Goal: Communication & Community: Ask a question

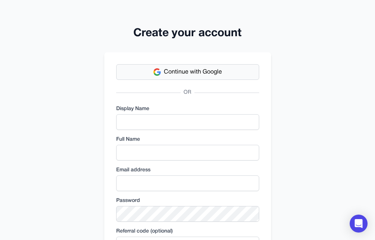
click at [224, 72] on button "Continue with Google" at bounding box center [187, 72] width 143 height 16
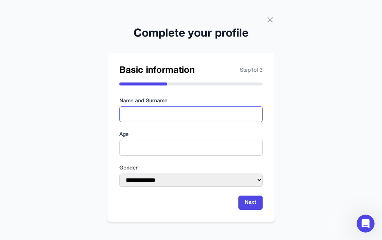
click at [244, 113] on input "text" at bounding box center [190, 114] width 143 height 16
type input "**********"
click at [223, 148] on input "number" at bounding box center [190, 148] width 143 height 16
type input "**"
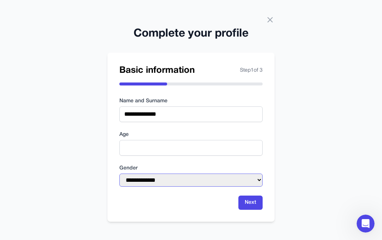
click at [119, 173] on select "**********" at bounding box center [190, 179] width 143 height 13
select select "****"
click option "****" at bounding box center [0, 0] width 0 height 0
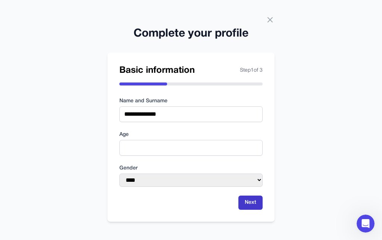
click at [253, 205] on button "Next" at bounding box center [250, 202] width 24 height 14
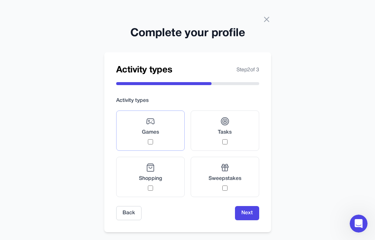
click at [179, 135] on label "Games" at bounding box center [150, 130] width 69 height 40
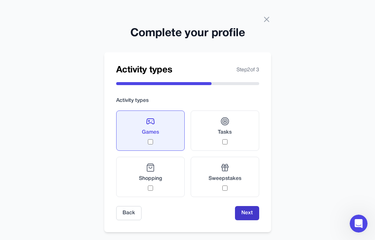
click at [247, 215] on button "Next" at bounding box center [247, 213] width 24 height 14
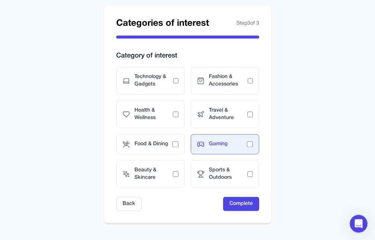
scroll to position [47, 0]
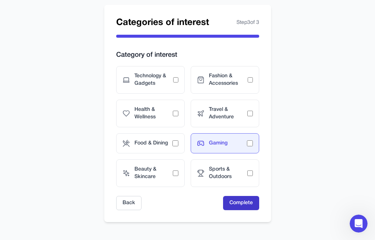
click at [251, 206] on button "Complete" at bounding box center [241, 203] width 36 height 14
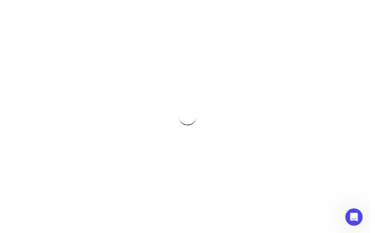
scroll to position [0, 0]
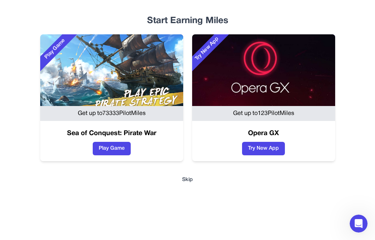
click at [186, 178] on button "Skip" at bounding box center [187, 179] width 357 height 7
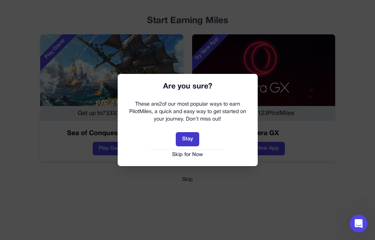
click at [192, 135] on button "Stay" at bounding box center [187, 139] width 23 height 14
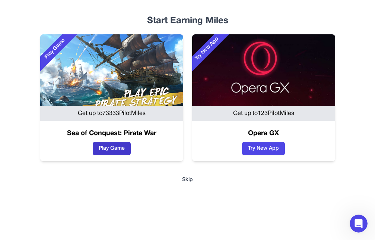
click at [131, 150] on button "Play Game" at bounding box center [112, 148] width 38 height 13
click at [184, 180] on button "Skip" at bounding box center [187, 179] width 357 height 7
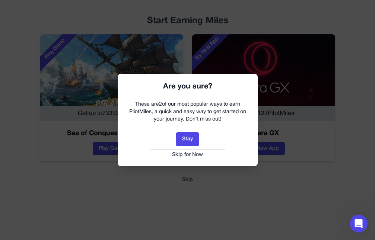
click at [189, 155] on button "Skip for Now" at bounding box center [187, 154] width 125 height 7
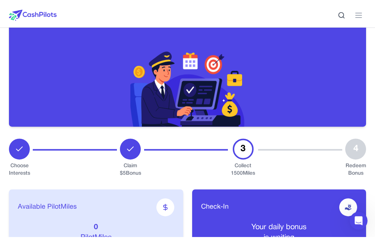
scroll to position [84, 0]
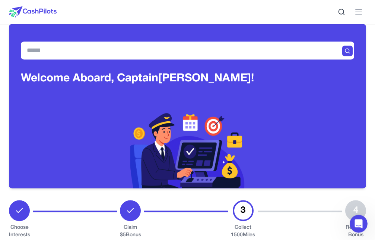
scroll to position [16, 0]
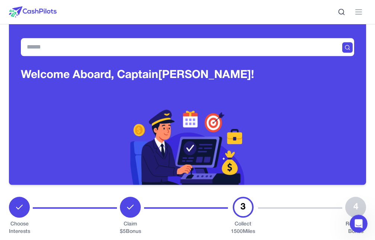
click at [0, 0] on icon at bounding box center [0, 0] width 0 height 0
click at [0, 0] on link "Coins" at bounding box center [0, 0] width 0 height 0
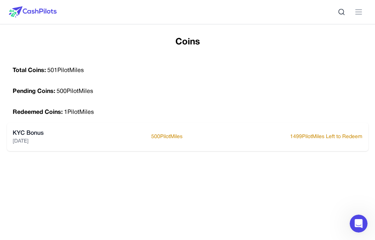
click at [0, 0] on icon at bounding box center [0, 0] width 0 height 0
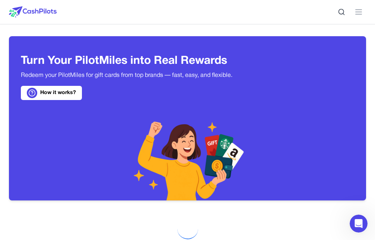
click at [79, 100] on link "How it works?" at bounding box center [51, 93] width 61 height 14
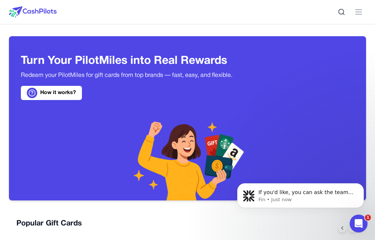
click at [0, 0] on span "Earn" at bounding box center [0, 0] width 0 height 0
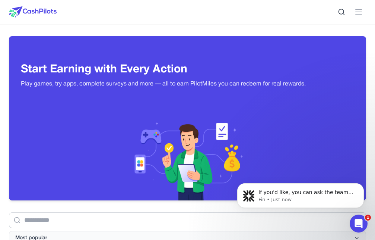
click at [0, 0] on div "Play Games" at bounding box center [0, 0] width 0 height 0
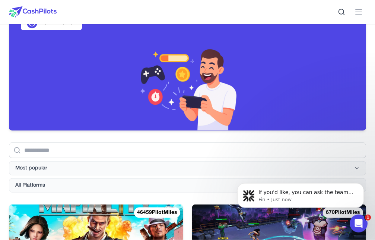
scroll to position [77, 0]
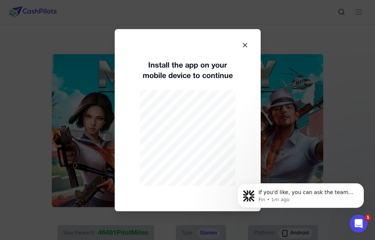
click at [246, 46] on icon at bounding box center [245, 45] width 4 height 4
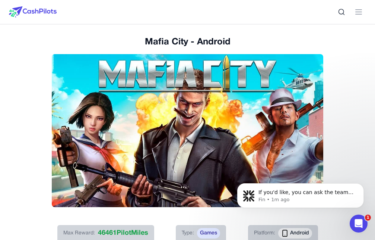
click at [0, 0] on span "Win Big" at bounding box center [0, 0] width 0 height 0
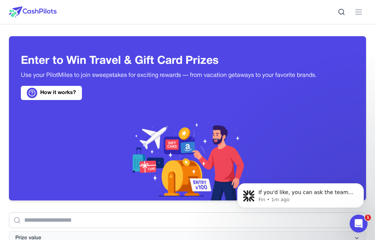
click at [0, 0] on div "Earn Play Games Enjoy fun games and earn Try New App Test new app for rewards T…" at bounding box center [0, 0] width 0 height 0
click at [0, 0] on icon at bounding box center [0, 0] width 0 height 0
click at [0, 0] on link "Dashboard" at bounding box center [0, 0] width 0 height 0
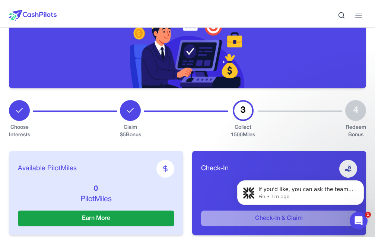
scroll to position [101, 0]
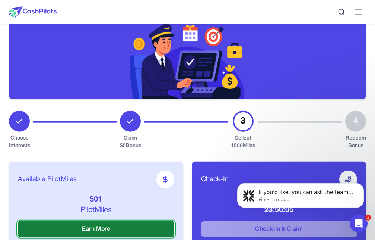
click at [157, 221] on button "Earn More" at bounding box center [96, 229] width 156 height 16
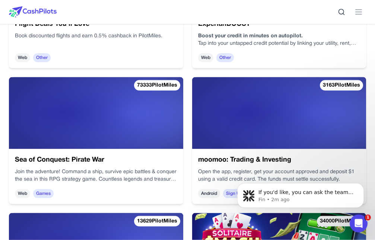
scroll to position [726, 0]
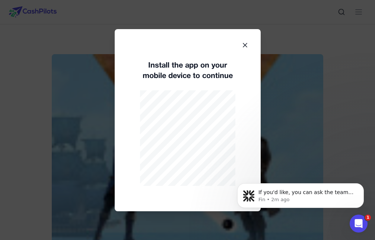
click at [248, 45] on icon at bounding box center [244, 44] width 7 height 7
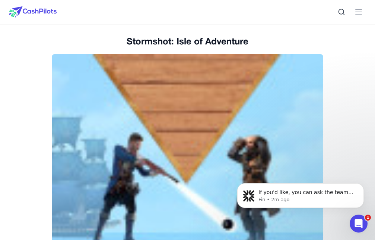
click at [0, 0] on div "Learn and earn PilotMiles" at bounding box center [0, 0] width 0 height 0
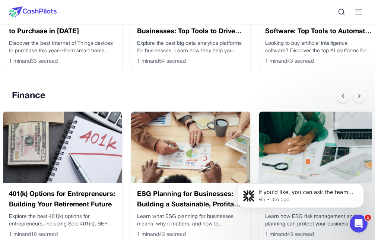
scroll to position [646, 0]
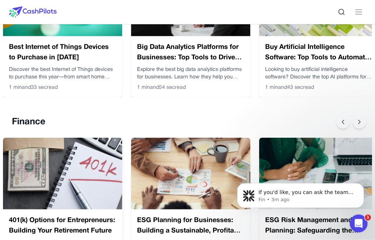
click at [96, 137] on img at bounding box center [62, 173] width 119 height 72
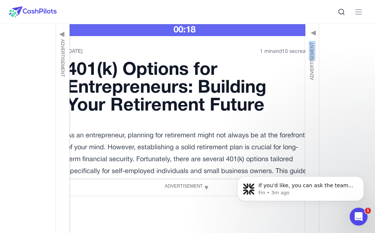
drag, startPoint x: 315, startPoint y: 58, endPoint x: 321, endPoint y: 109, distance: 51.0
click at [321, 109] on div "Advertisement ▶" at bounding box center [341, 128] width 70 height 209
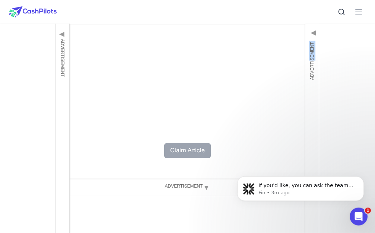
scroll to position [2338, 0]
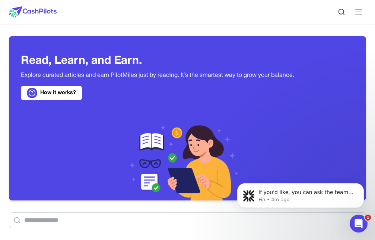
click at [0, 0] on button "0 PilotMiles" at bounding box center [0, 0] width 0 height 0
click at [0, 0] on div "501 PilotMiles" at bounding box center [0, 0] width 0 height 0
click at [0, 0] on link "Coins" at bounding box center [0, 0] width 0 height 0
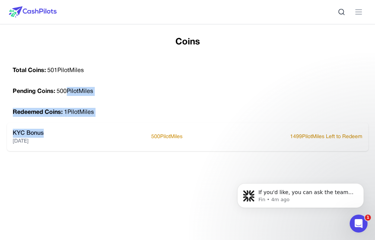
drag, startPoint x: 57, startPoint y: 137, endPoint x: 68, endPoint y: 91, distance: 47.4
click at [68, 123] on div "KYC Bonus 8/15/2025 500 PilotMiles 1499 PilotMiles Left to Redeem" at bounding box center [188, 137] width 362 height 28
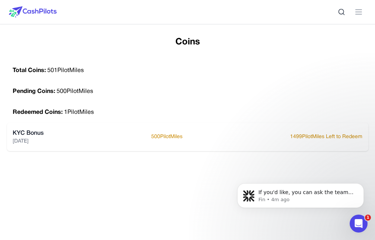
click at [121, 52] on div "Coins Total Coins: 501 PilotMiles Pending Coins: 500 PilotMiles Redeemed Coins:…" at bounding box center [187, 156] width 375 height 240
click at [0, 0] on button "501 PilotMiles" at bounding box center [0, 0] width 0 height 0
click at [255, 59] on div "Coins Total Coins: 501 PilotMiles Pending Coins: 500 PilotMiles Redeemed Coins:…" at bounding box center [187, 156] width 375 height 240
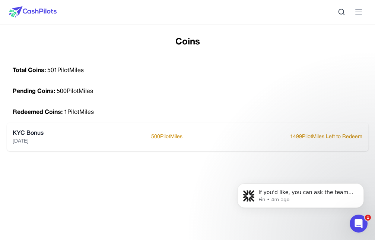
click at [79, 117] on div "Redeemed Coins: 1 PilotMiles" at bounding box center [188, 112] width 362 height 21
click at [0, 0] on link "Try New App Test new app for rewards" at bounding box center [0, 0] width 0 height 0
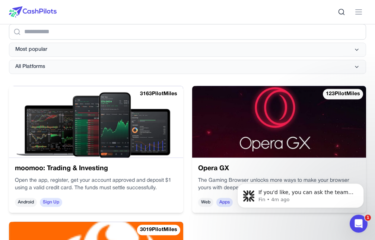
scroll to position [205, 0]
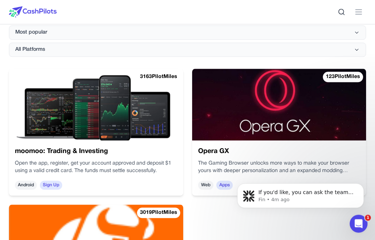
click at [359, 224] on icon "Open Intercom Messenger" at bounding box center [358, 223] width 5 height 6
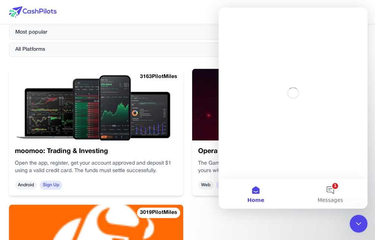
scroll to position [0, 0]
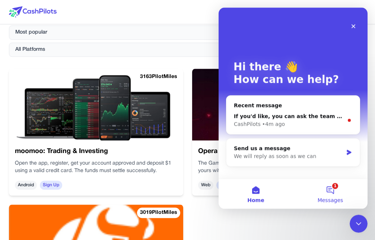
click at [333, 187] on button "1 Messages" at bounding box center [330, 193] width 75 height 30
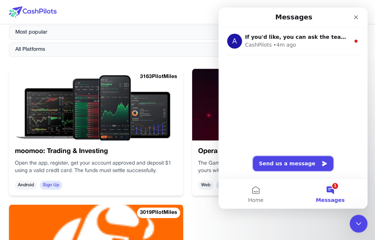
click at [314, 165] on button "Send us a message" at bounding box center [293, 163] width 80 height 15
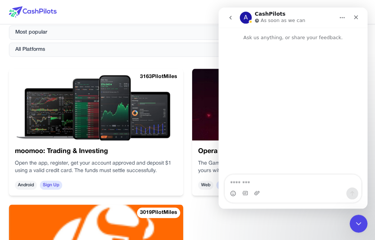
click at [295, 186] on textarea "Message…" at bounding box center [293, 180] width 136 height 13
type textarea "**********"
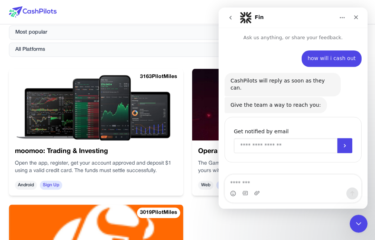
click at [296, 138] on input "Enter your email" at bounding box center [286, 145] width 104 height 15
type input "**********"
click at [344, 142] on button "Submit" at bounding box center [345, 145] width 15 height 15
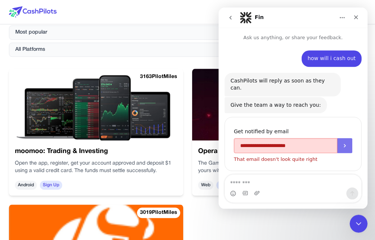
scroll to position [0, 0]
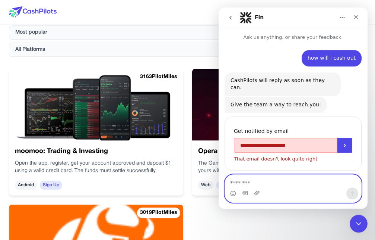
click at [307, 187] on textarea "Message…" at bounding box center [293, 180] width 136 height 13
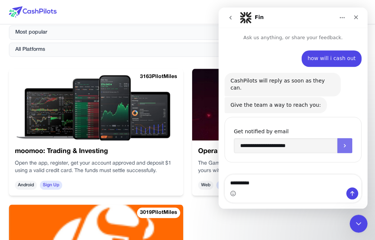
click at [342, 143] on button "Submit" at bounding box center [345, 145] width 15 height 15
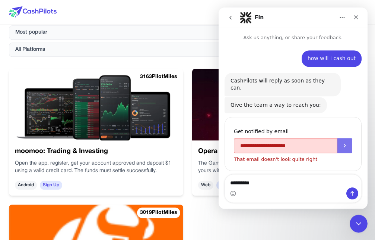
scroll to position [0, 0]
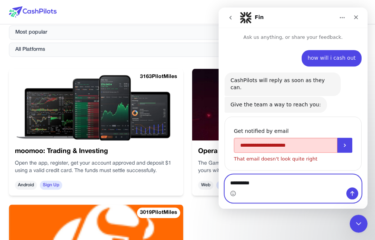
click at [312, 184] on textarea "*********" at bounding box center [293, 183] width 136 height 19
type textarea "**********"
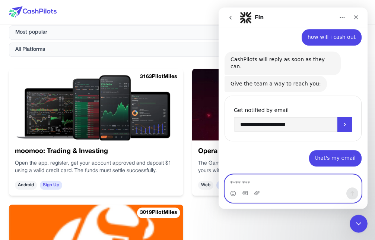
scroll to position [14, 0]
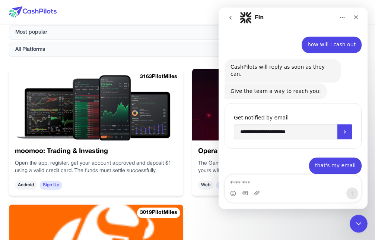
click at [341, 13] on button "Home" at bounding box center [342, 17] width 14 height 14
